Goal: Task Accomplishment & Management: Manage account settings

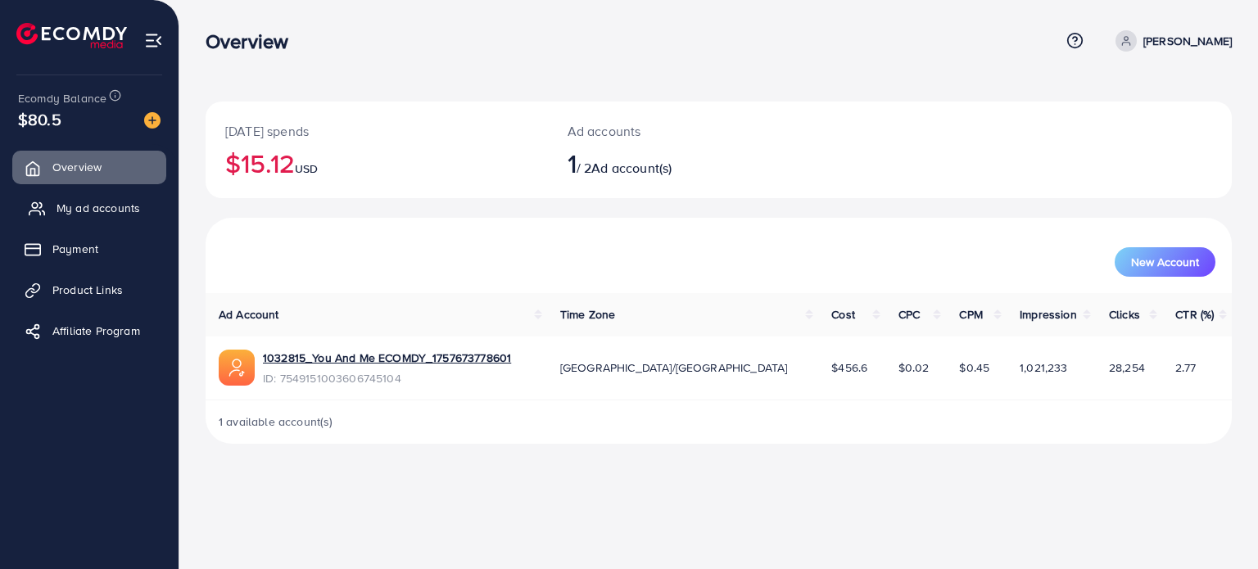
click at [129, 210] on span "My ad accounts" at bounding box center [99, 208] width 84 height 16
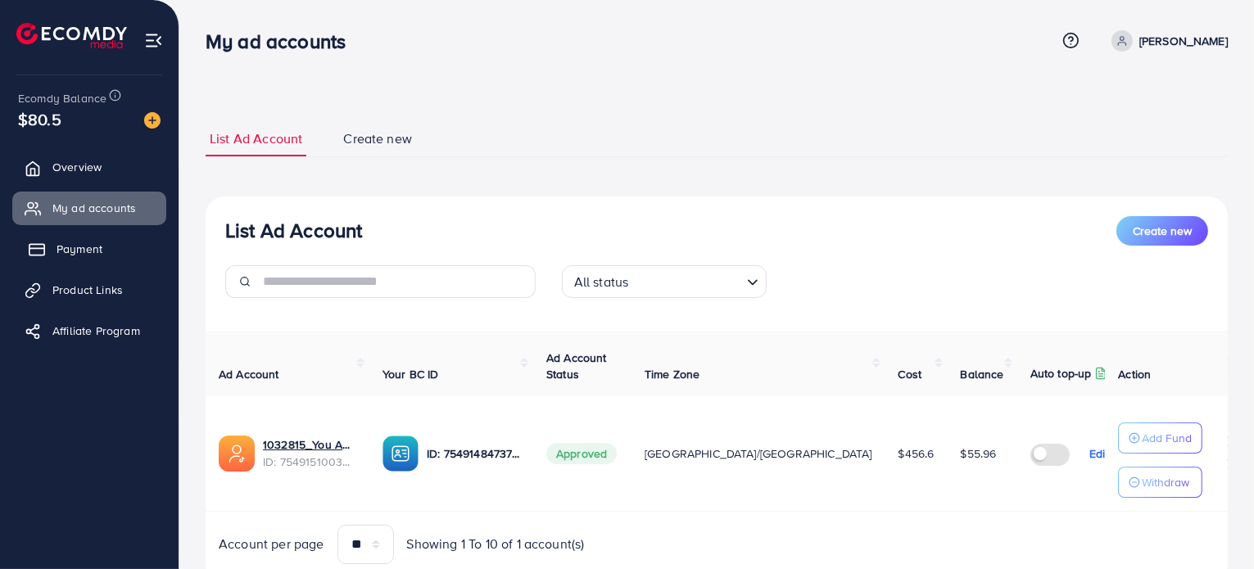
click at [128, 244] on link "Payment" at bounding box center [89, 249] width 154 height 33
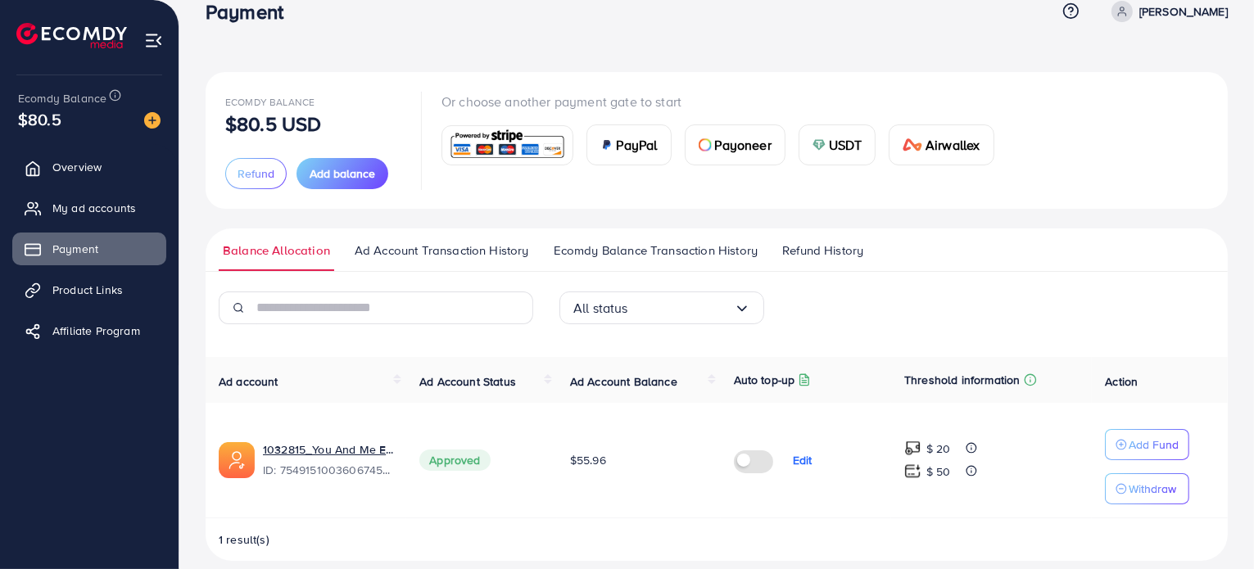
scroll to position [46, 0]
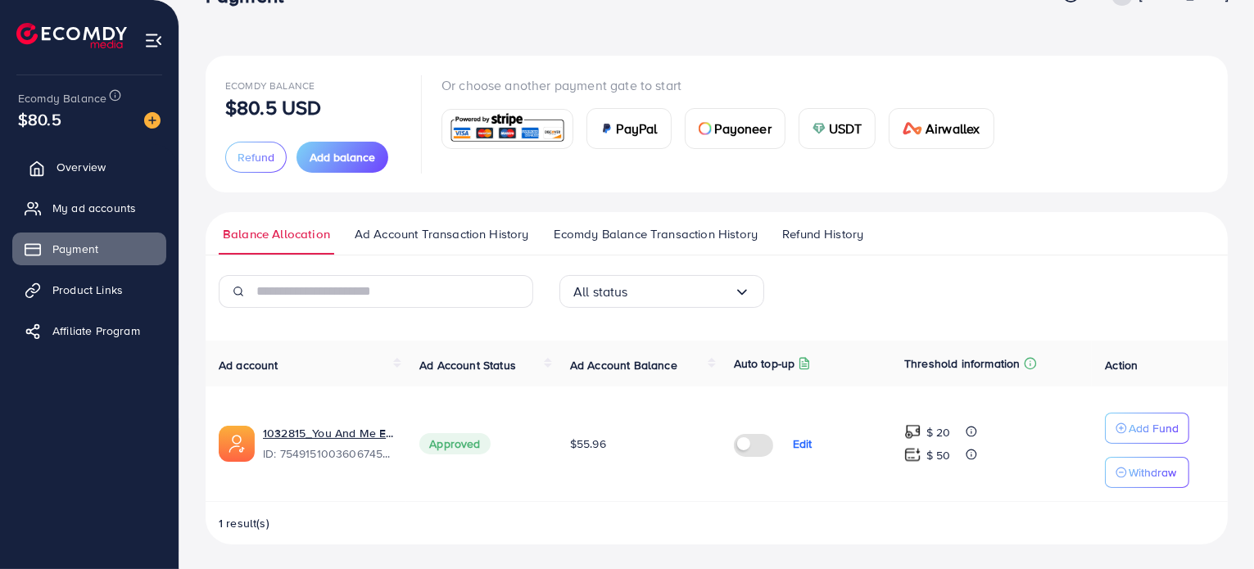
click at [111, 163] on link "Overview" at bounding box center [89, 167] width 154 height 33
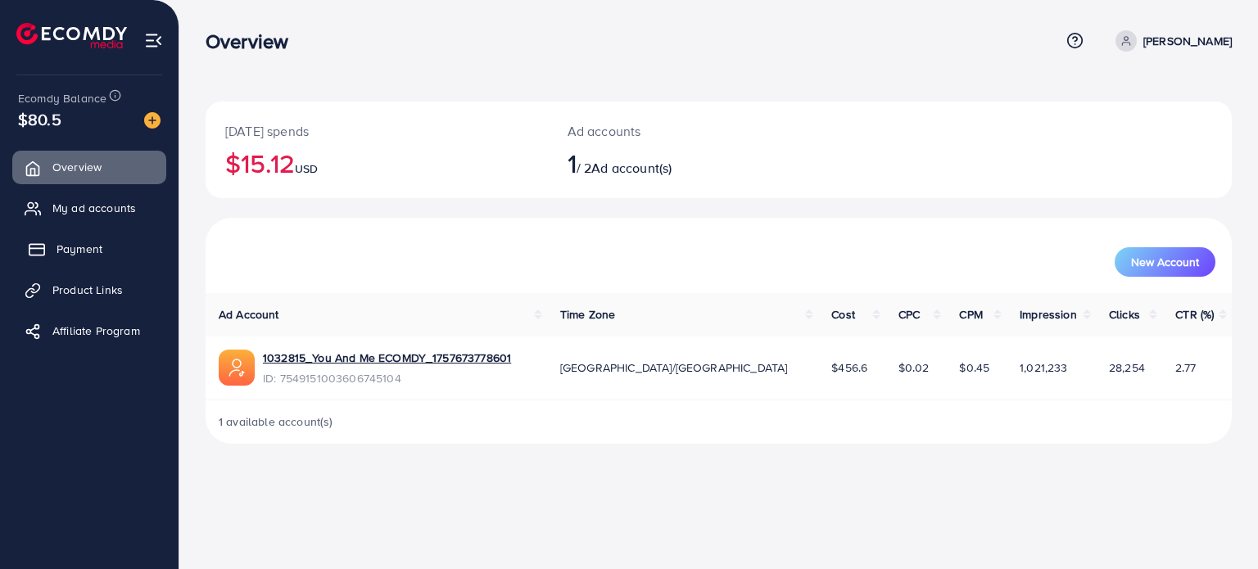
click at [109, 256] on link "Payment" at bounding box center [89, 249] width 154 height 33
